Goal: Navigation & Orientation: Find specific page/section

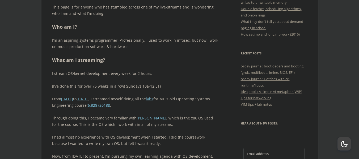
scroll to position [261, 0]
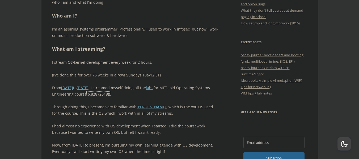
click at [110, 95] on link "(6.828 (2018))" at bounding box center [98, 94] width 23 height 5
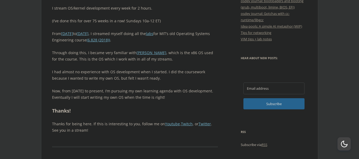
scroll to position [315, 0]
click at [252, 40] on link "VIM tips + lab notes" at bounding box center [256, 39] width 31 height 5
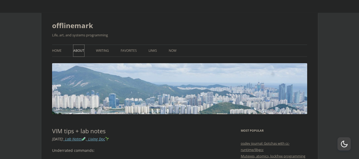
click at [78, 51] on link "About" at bounding box center [78, 51] width 11 height 12
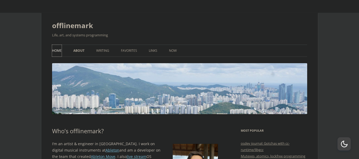
click at [58, 52] on link "Home" at bounding box center [57, 51] width 10 height 12
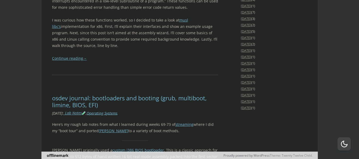
scroll to position [998, 0]
